Goal: Information Seeking & Learning: Learn about a topic

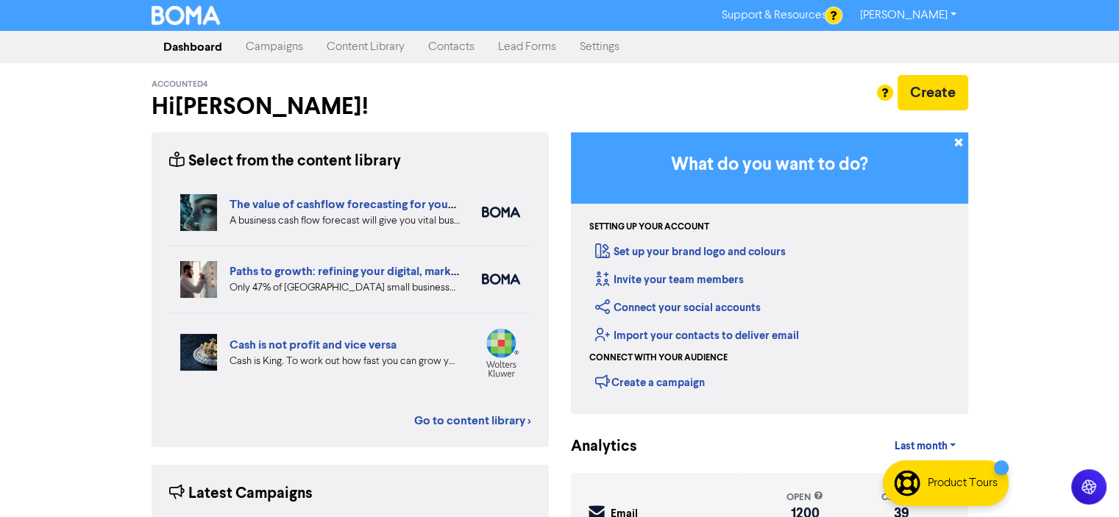
click at [365, 47] on link "Content Library" at bounding box center [366, 46] width 102 height 29
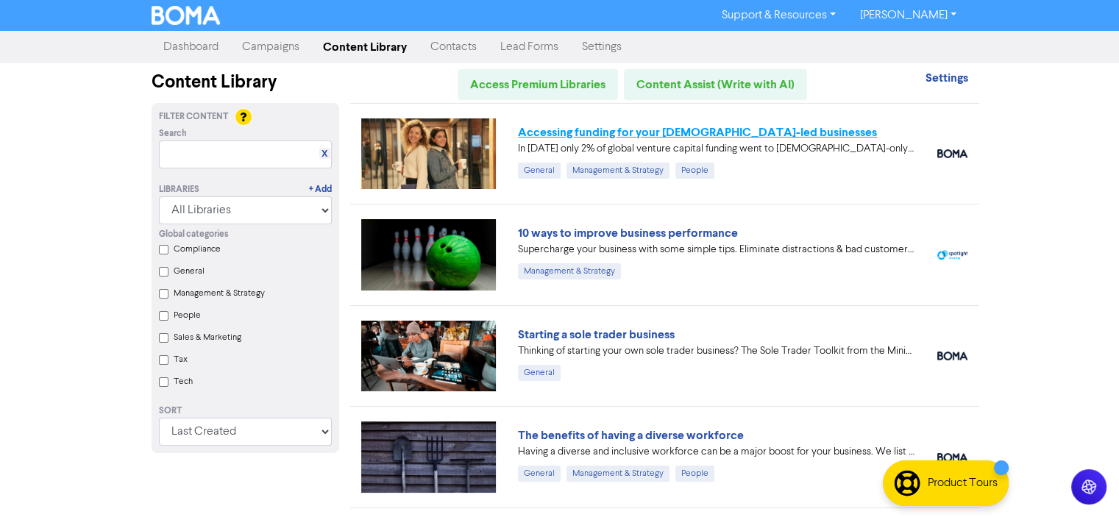
click at [633, 132] on link "Accessing funding for your [DEMOGRAPHIC_DATA]-led businesses" at bounding box center [697, 132] width 359 height 15
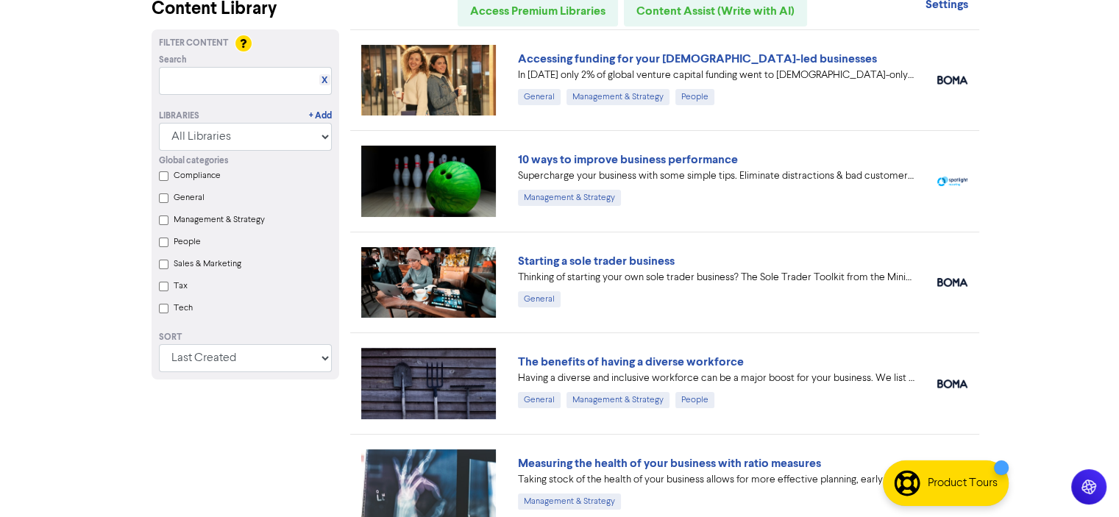
scroll to position [221, 0]
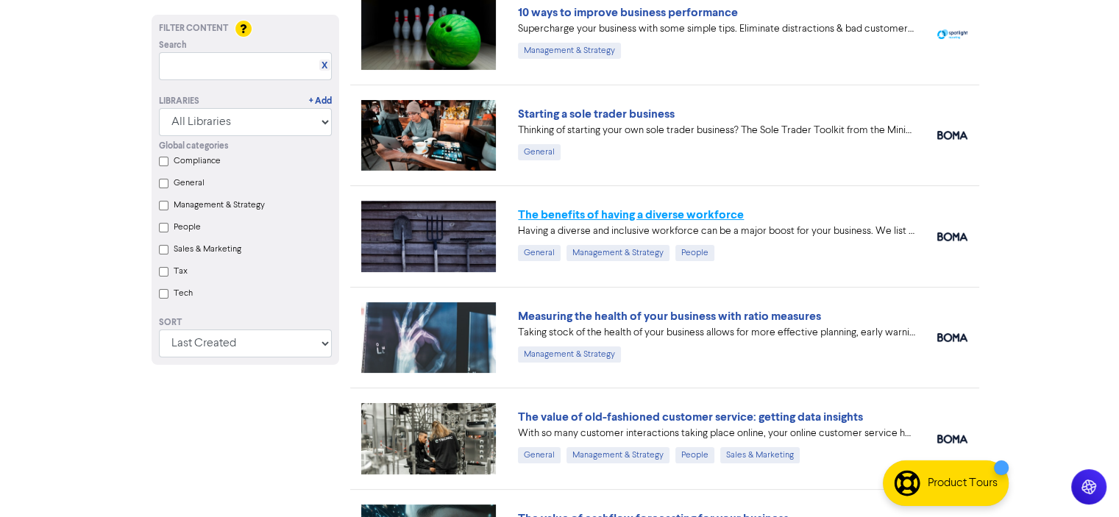
click at [609, 217] on link "The benefits of having a diverse workforce" at bounding box center [631, 215] width 226 height 15
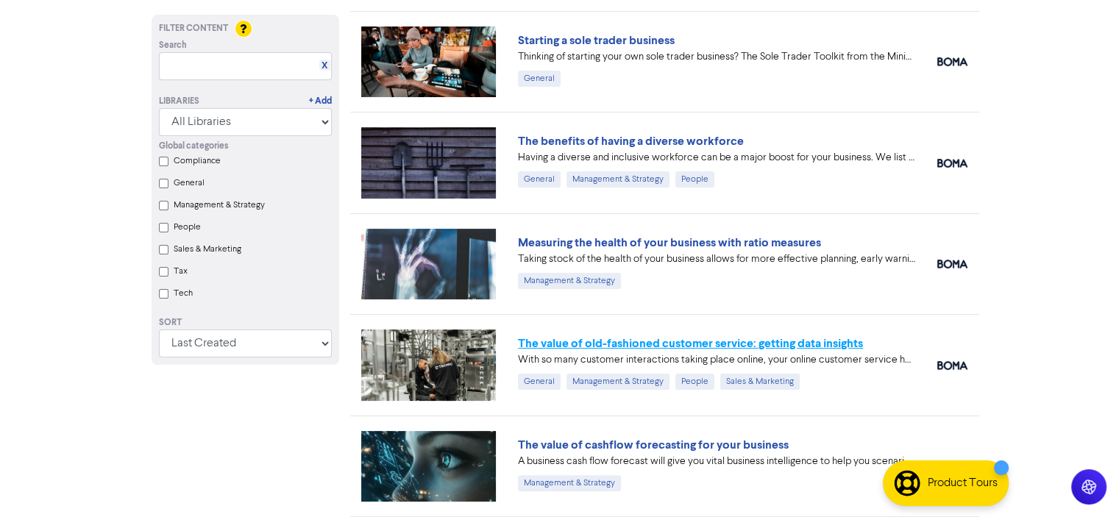
click at [690, 341] on link "The value of old-fashioned customer service: getting data insights" at bounding box center [690, 343] width 345 height 15
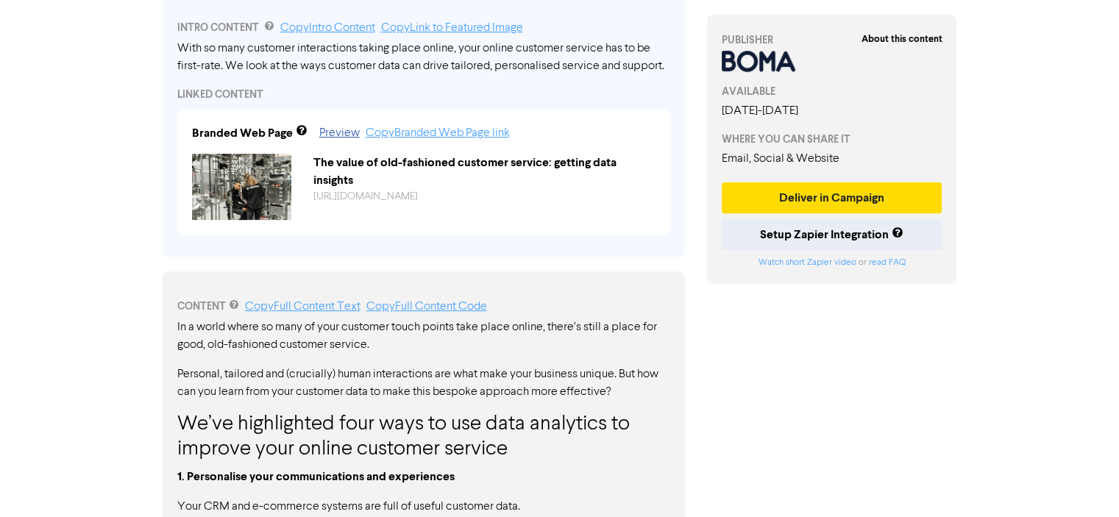
scroll to position [662, 0]
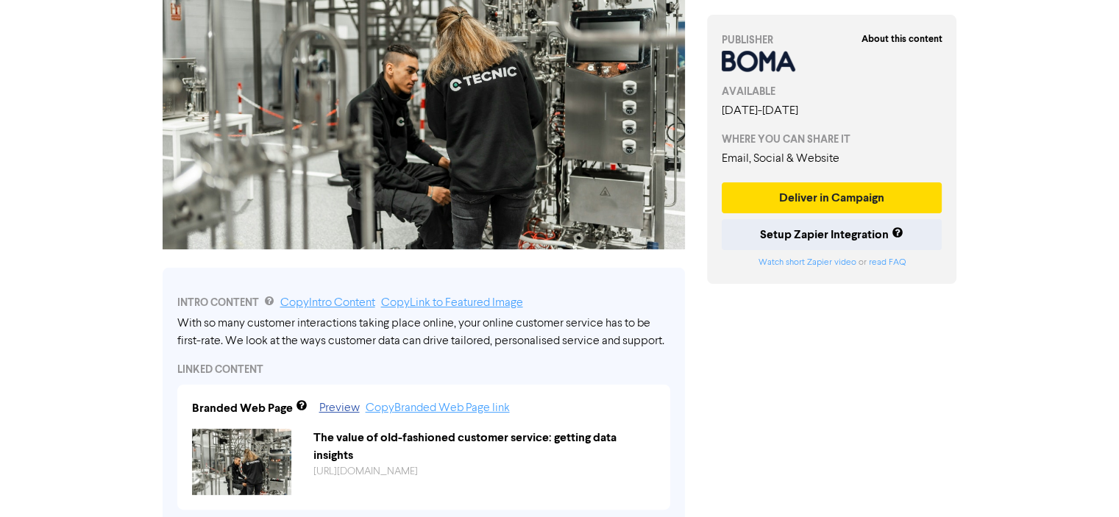
scroll to position [0, 0]
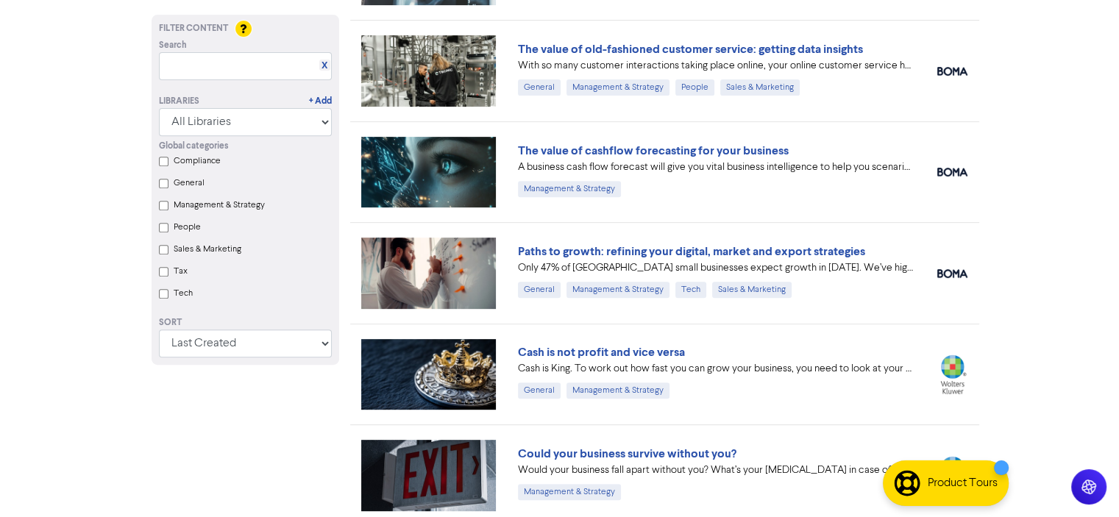
scroll to position [736, 0]
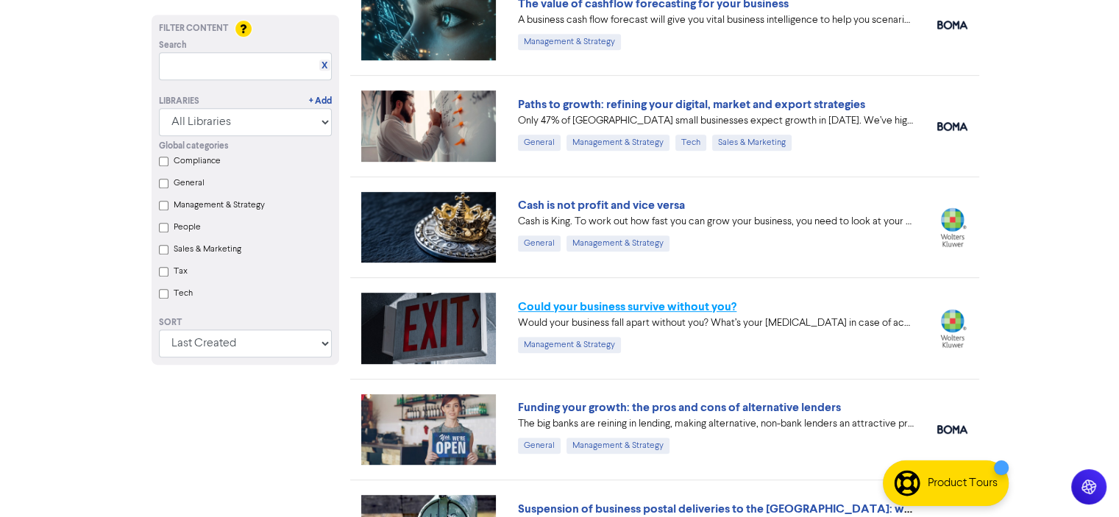
click at [653, 305] on link "Could your business survive without you?" at bounding box center [627, 306] width 219 height 15
